Goal: Complete application form

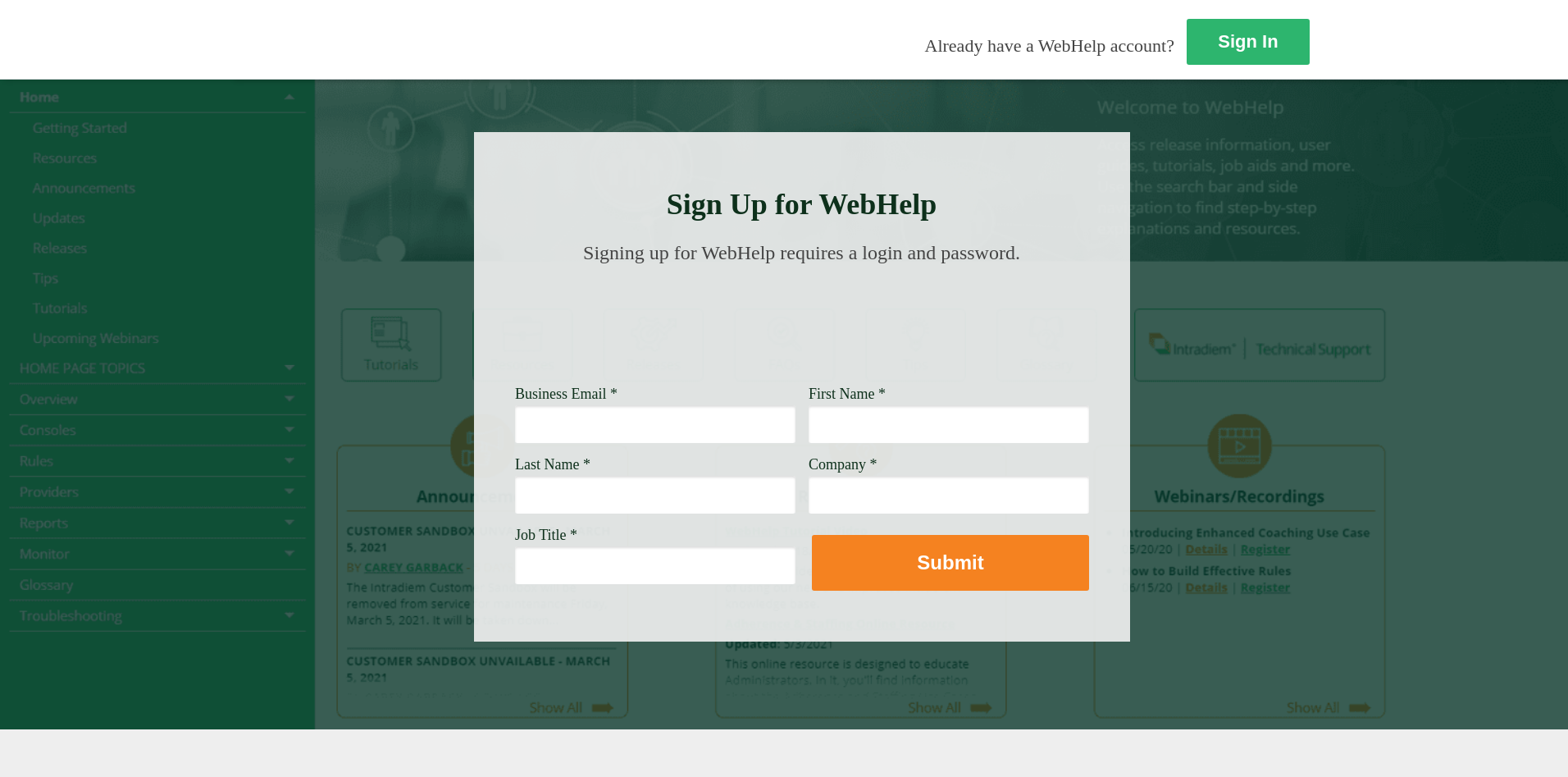
click at [515, 443] on input "Business Email *" at bounding box center [655, 424] width 281 height 38
click at [515, 434] on input "Business Email *" at bounding box center [655, 424] width 281 height 38
type input "ray.perales@wellsfargo.com"
click at [809, 431] on input "First Name *" at bounding box center [949, 424] width 281 height 38
type input "ray"
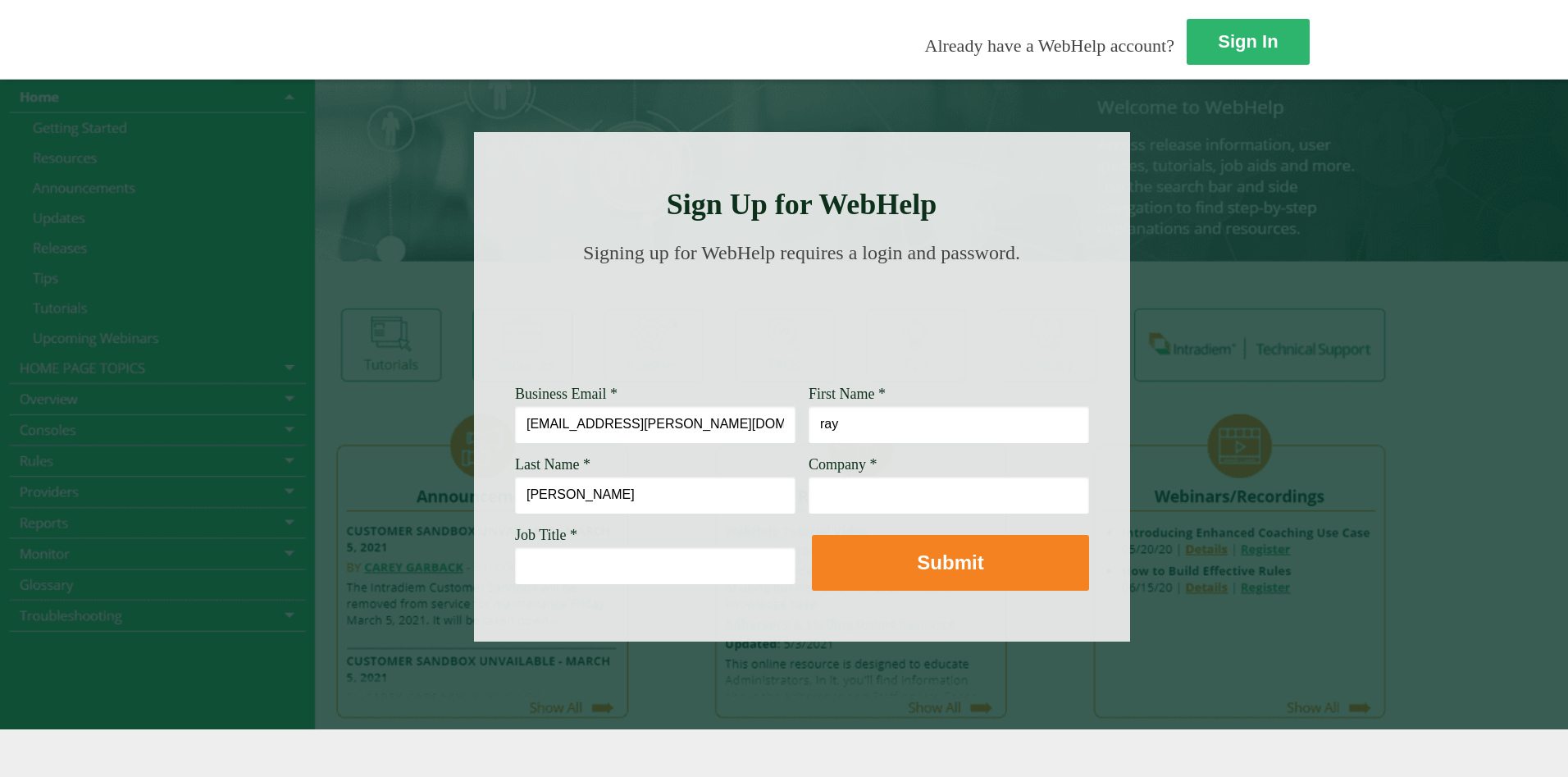
type input "perales"
click at [809, 491] on input "Company *" at bounding box center [949, 495] width 281 height 38
type input "wells fargo"
click at [515, 571] on input "Job Title *" at bounding box center [655, 566] width 281 height 38
click at [515, 563] on input "Job Title *" at bounding box center [655, 566] width 281 height 38
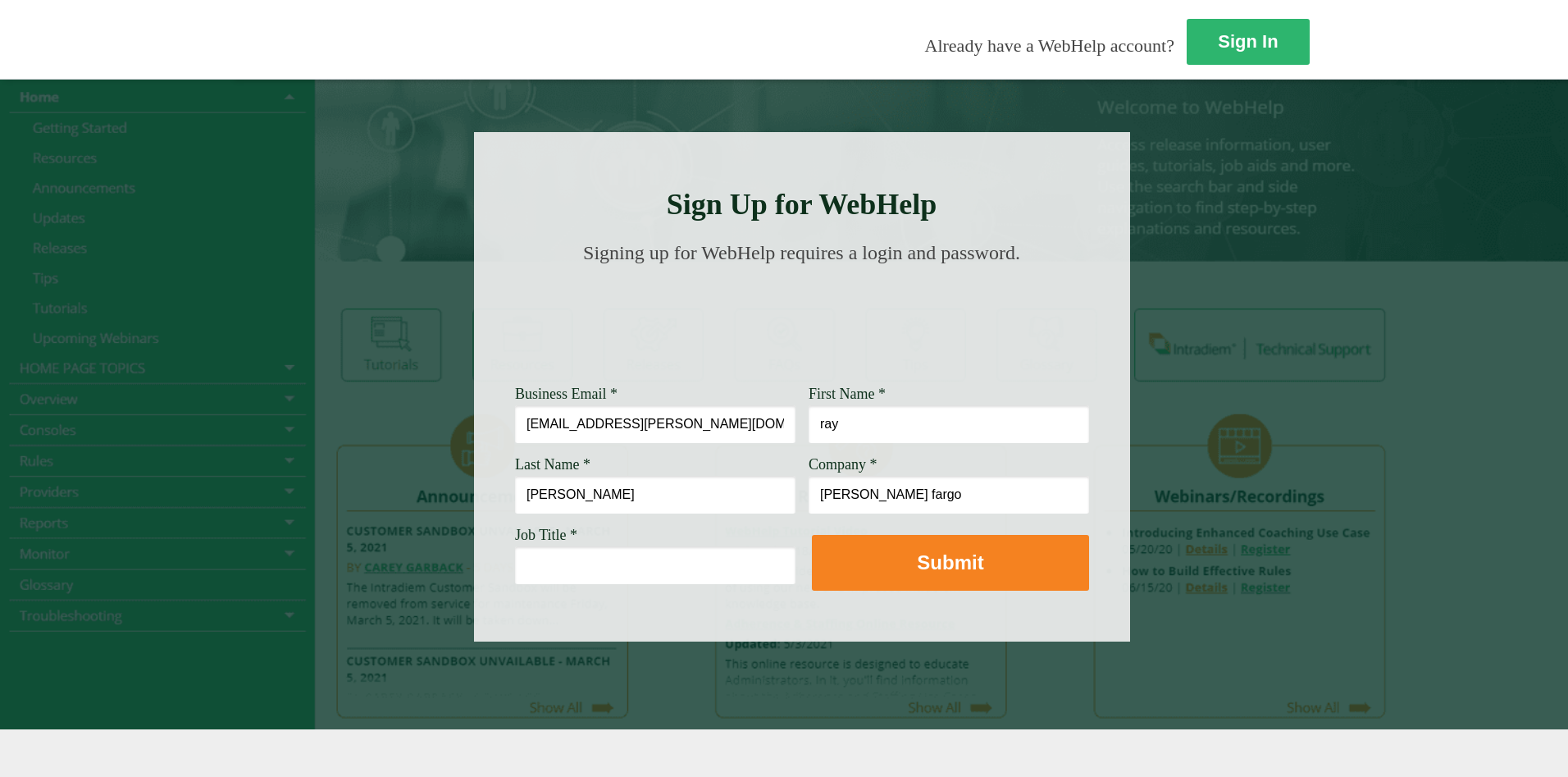
paste input "Customer Service Associate Manager"
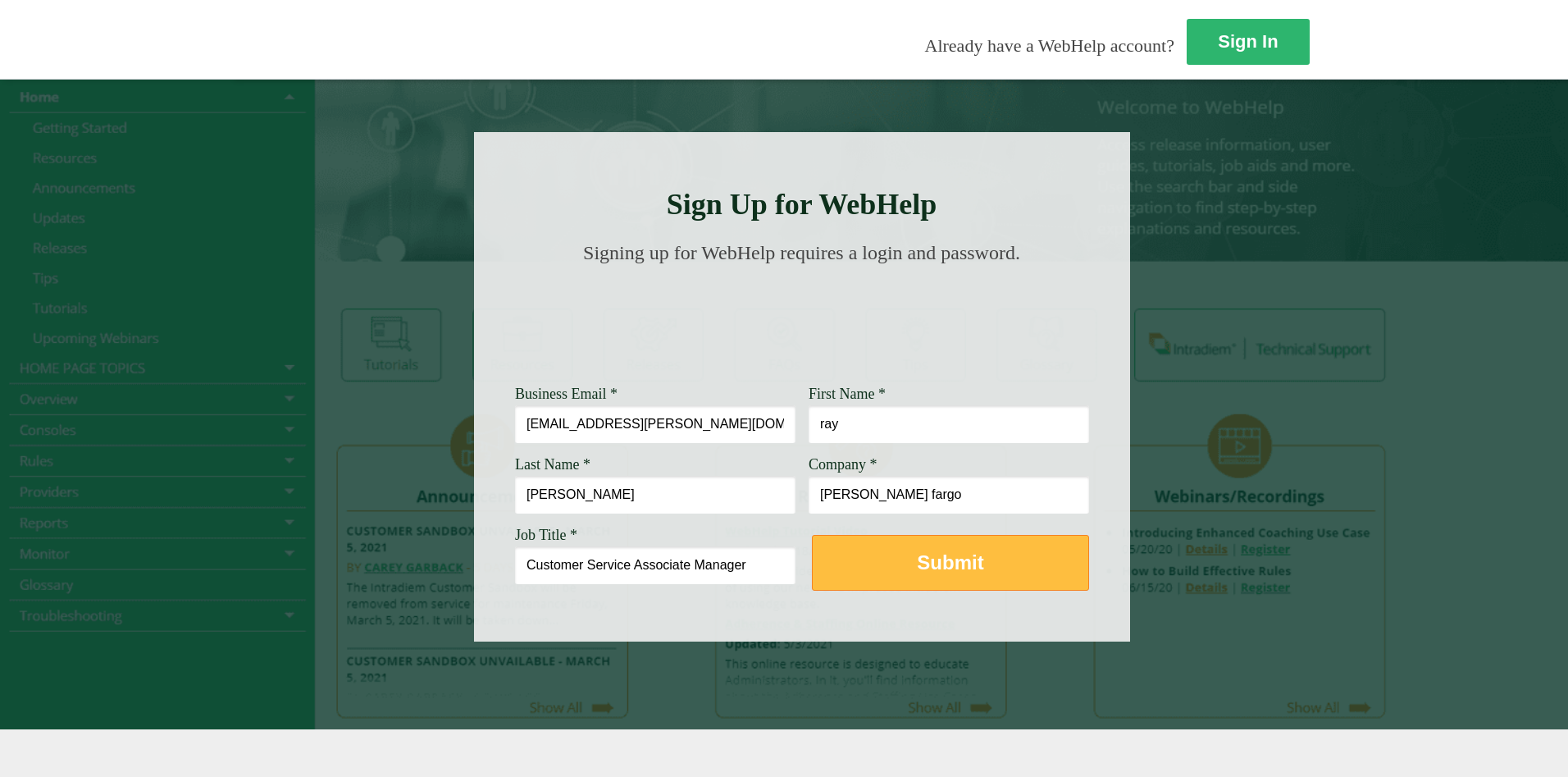
type input "Customer Service Associate Manager"
click at [812, 580] on button "Submit" at bounding box center [951, 563] width 277 height 56
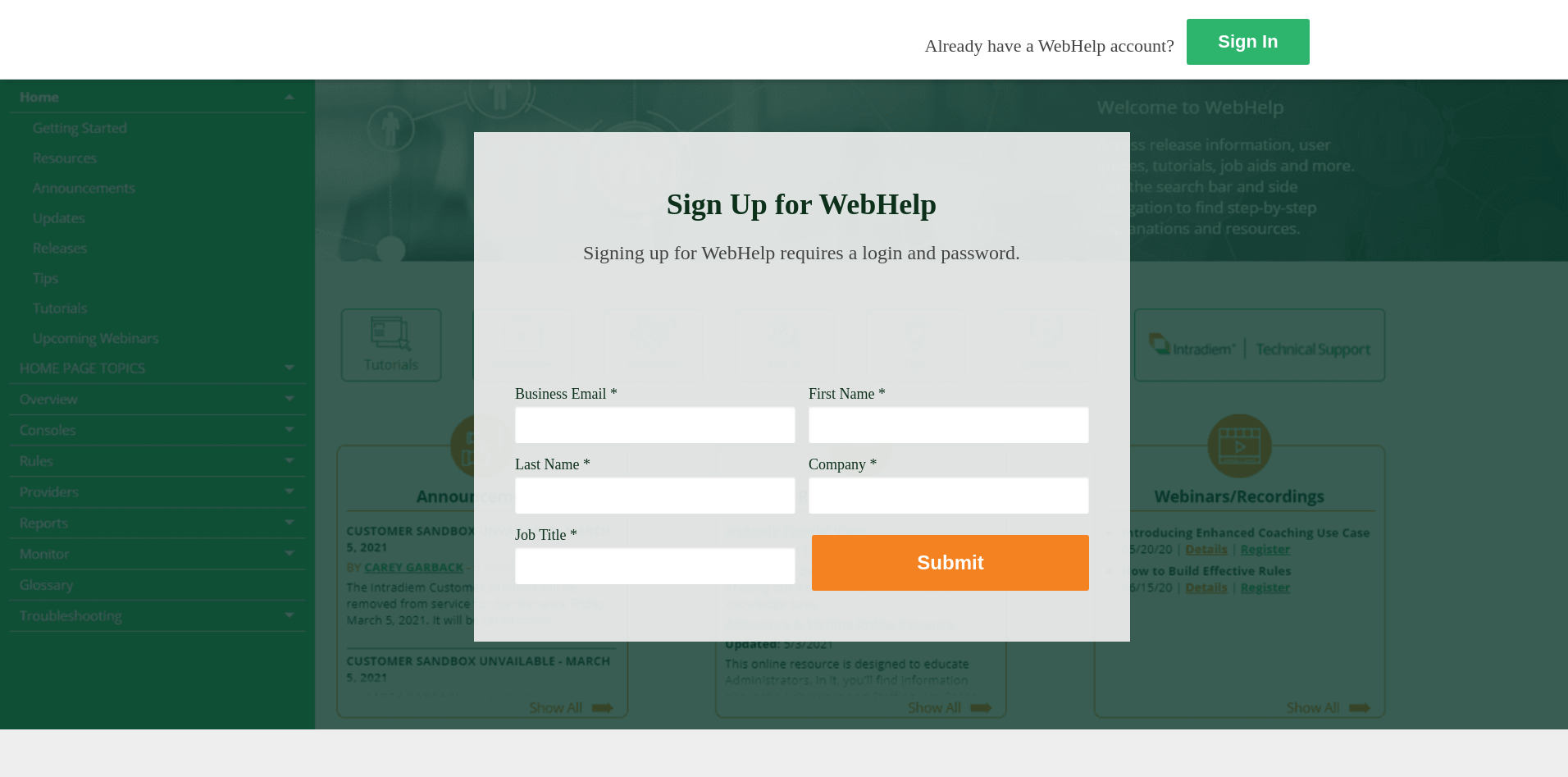
click at [1090, 130] on div at bounding box center [784, 404] width 1568 height 651
click at [1218, 36] on strong "Sign In" at bounding box center [1248, 42] width 60 height 21
click at [925, 56] on span "Already have a WebHelp account?" at bounding box center [1050, 45] width 249 height 21
click at [986, 244] on div at bounding box center [784, 404] width 1568 height 651
